Goal: Navigation & Orientation: Find specific page/section

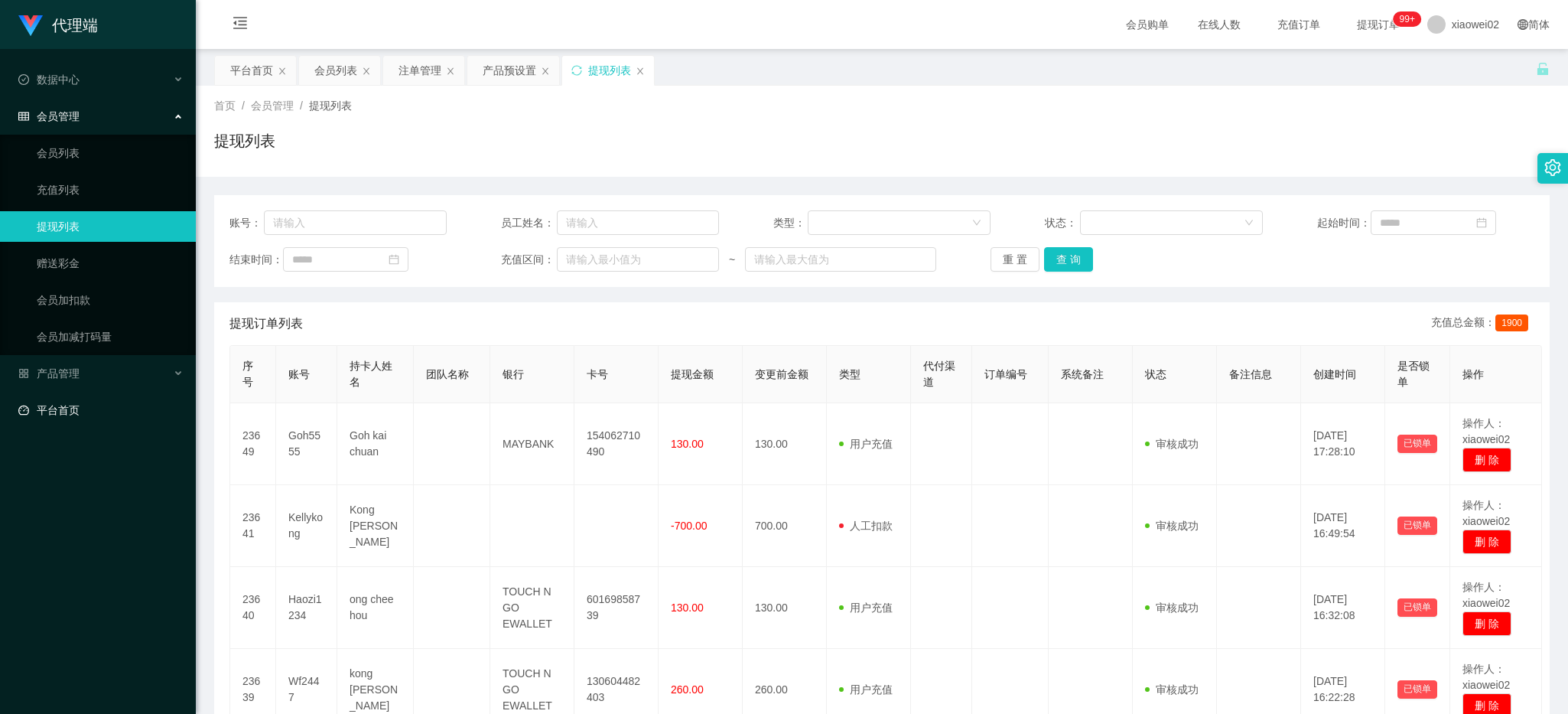
click at [104, 415] on link "平台首页" at bounding box center [101, 410] width 165 height 30
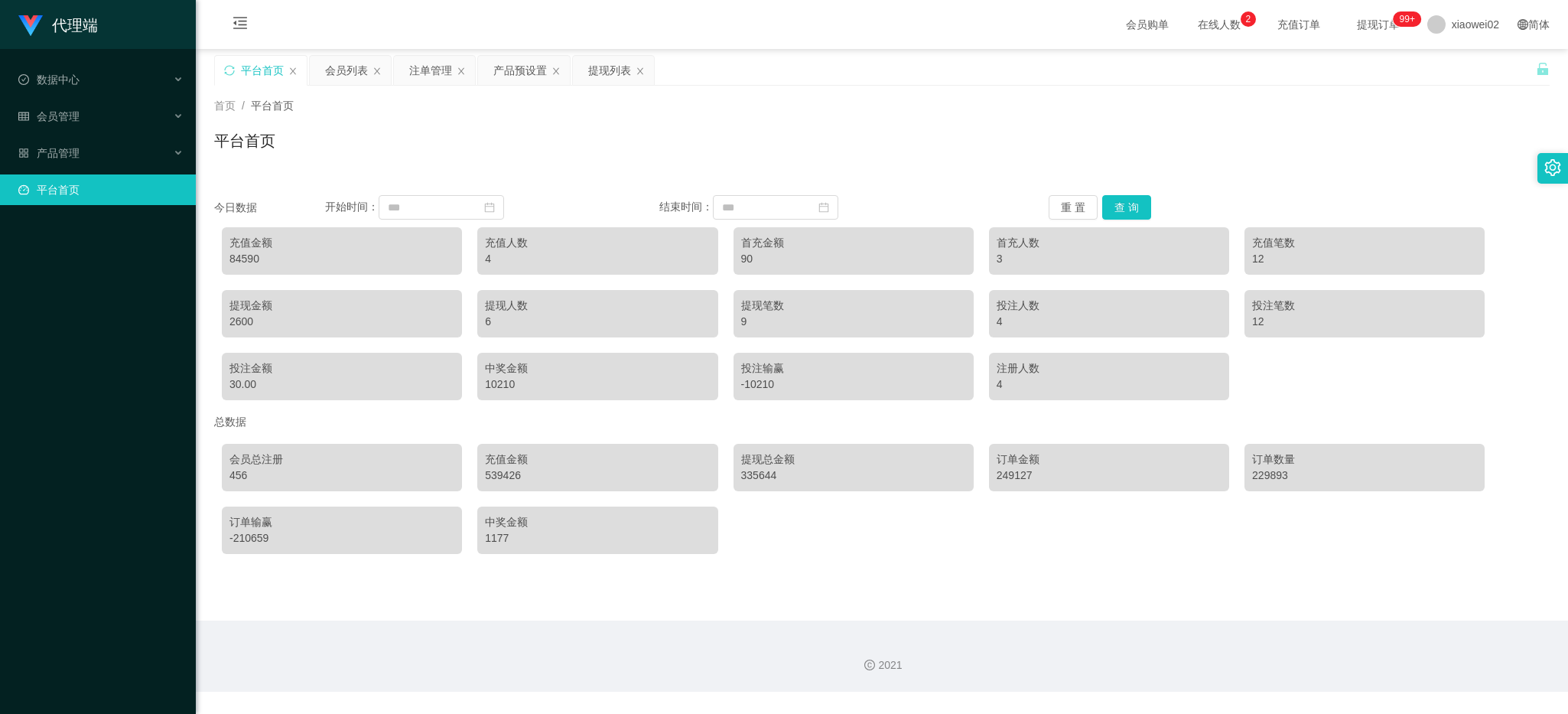
click at [237, 257] on div "84590" at bounding box center [342, 258] width 225 height 16
